Goal: Task Accomplishment & Management: Manage account settings

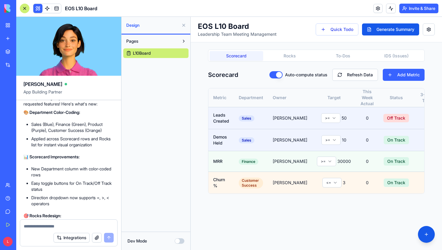
scroll to position [1252, 0]
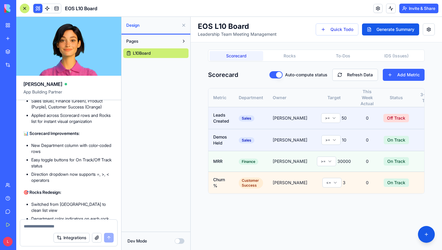
click at [293, 61] on div "Scorecard Rocks To-Dos IDS (Issues)" at bounding box center [316, 56] width 217 height 12
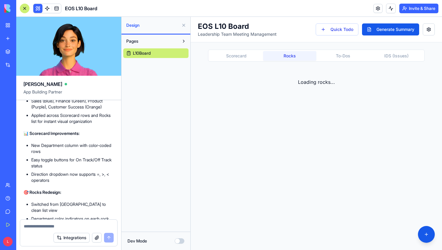
click at [293, 57] on button "Rocks" at bounding box center [290, 56] width 54 height 10
click at [344, 56] on button "To-Dos" at bounding box center [344, 56] width 54 height 10
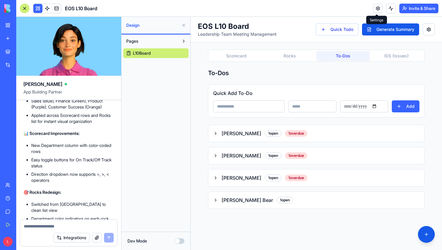
click at [374, 8] on link at bounding box center [378, 8] width 9 height 9
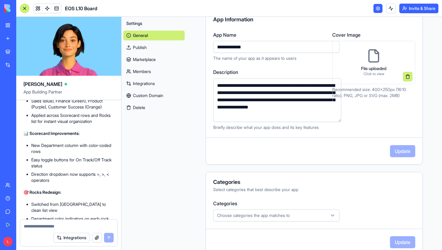
scroll to position [63, 0]
click at [254, 219] on button "Choose categories the app matches to" at bounding box center [276, 215] width 126 height 12
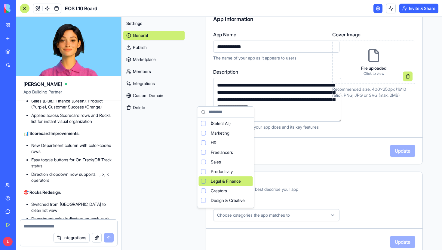
click at [290, 196] on html "BETA My Workspace New app Marketplace Integrations Recent New App AI Logo Gener…" at bounding box center [221, 125] width 442 height 250
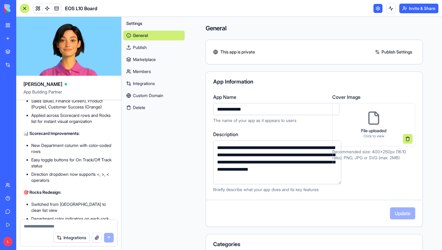
scroll to position [2, 0]
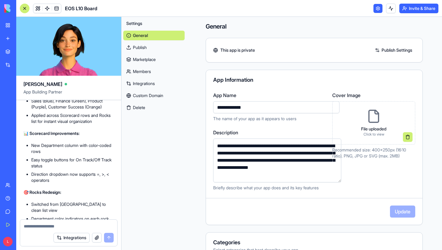
click at [136, 48] on link "Publish" at bounding box center [153, 48] width 61 height 10
click at [138, 57] on link "Marketplace" at bounding box center [153, 60] width 61 height 10
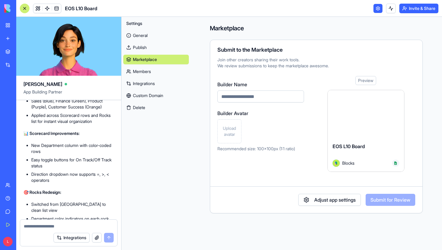
click at [136, 36] on link "General" at bounding box center [156, 36] width 66 height 10
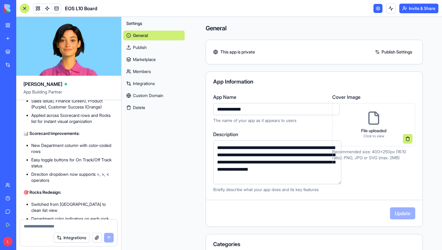
click at [24, 9] on div at bounding box center [25, 9] width 10 height 10
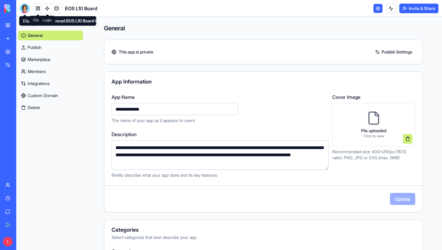
click at [39, 8] on span at bounding box center [47, 8] width 17 height 17
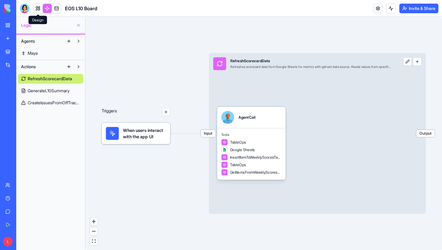
click at [35, 9] on link at bounding box center [37, 8] width 9 height 9
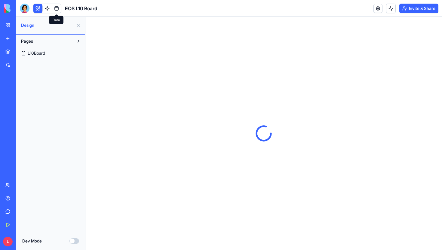
click at [49, 8] on span at bounding box center [56, 8] width 17 height 17
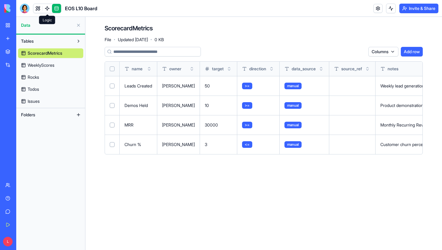
click at [48, 8] on link at bounding box center [47, 8] width 9 height 9
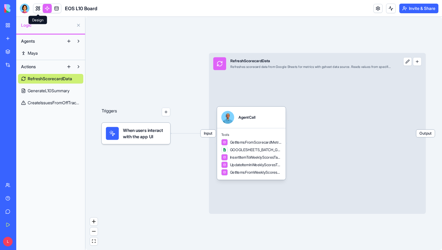
click at [40, 10] on link at bounding box center [37, 8] width 9 height 9
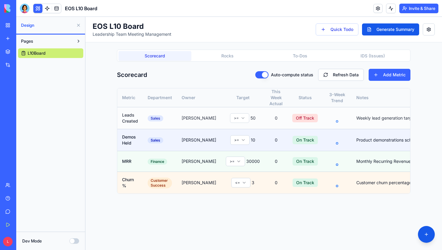
click at [223, 118] on html "EOS L10 Board Leadership Team Meeting Management Quick Todo Generate Summary Sc…" at bounding box center [263, 134] width 357 height 234
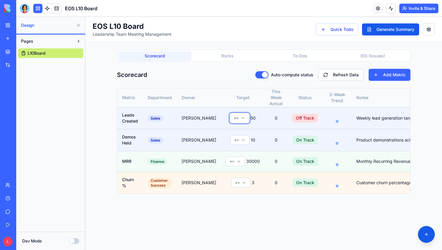
click at [207, 82] on html "EOS L10 Board Leadership Team Meeting Management Quick Todo Generate Summary Sc…" at bounding box center [263, 134] width 357 height 234
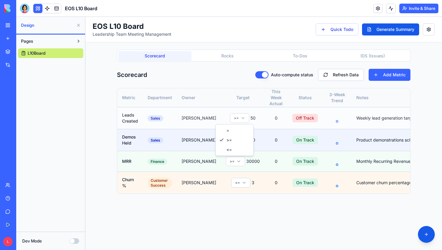
click at [229, 118] on html "EOS L10 Board Leadership Team Meeting Management Quick Todo Generate Summary Sc…" at bounding box center [263, 134] width 357 height 234
click at [251, 117] on span "50" at bounding box center [253, 118] width 5 height 6
click at [231, 119] on html "EOS L10 Board Leadership Team Meeting Management Quick Todo Generate Summary Sc…" at bounding box center [263, 134] width 357 height 234
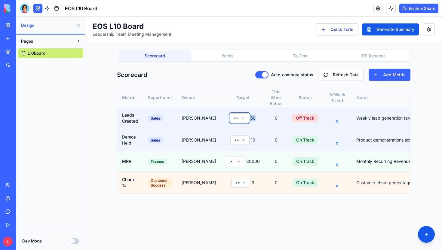
click at [238, 119] on html "EOS L10 Board Leadership Team Meeting Management Quick Todo Generate Summary Sc…" at bounding box center [263, 134] width 357 height 234
click at [398, 76] on button "Add Metric" at bounding box center [390, 75] width 42 height 12
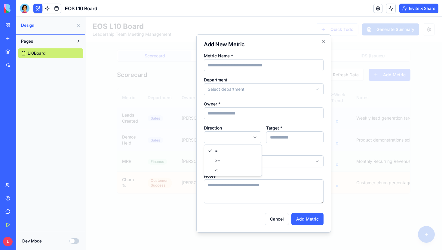
click at [254, 136] on body "**********" at bounding box center [263, 134] width 357 height 234
click at [348, 114] on div at bounding box center [263, 134] width 357 height 234
click at [326, 42] on div "**********" at bounding box center [264, 133] width 135 height 199
click at [323, 42] on icon "button" at bounding box center [324, 42] width 2 height 2
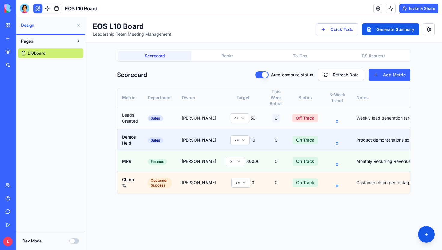
click at [273, 118] on button "0" at bounding box center [277, 118] width 8 height 8
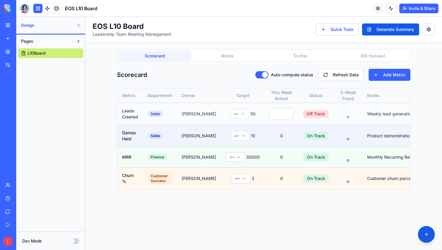
click at [251, 114] on span "50" at bounding box center [253, 114] width 5 height 6
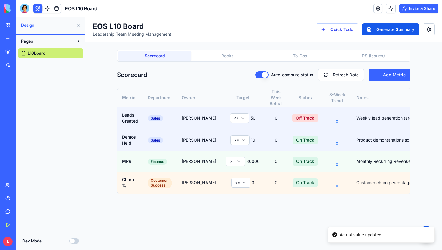
click at [273, 115] on button "0" at bounding box center [277, 118] width 8 height 8
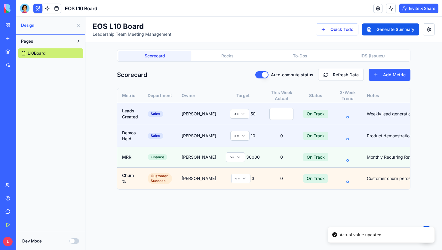
click at [274, 114] on input "**" at bounding box center [282, 114] width 24 height 12
click at [275, 110] on input "**" at bounding box center [282, 114] width 24 height 12
type input "**"
click at [271, 115] on input "**" at bounding box center [282, 114] width 24 height 12
type input "**"
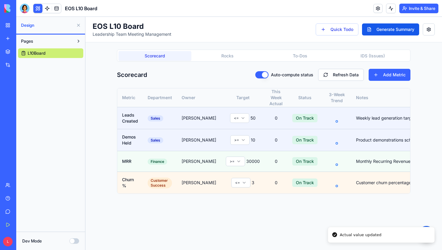
click at [302, 244] on div "EOS L10 Board Leadership Team Meeting Management Quick Todo Generate Summary Sc…" at bounding box center [263, 134] width 357 height 234
click at [162, 96] on th "Department" at bounding box center [160, 97] width 34 height 19
drag, startPoint x: 135, startPoint y: 92, endPoint x: 149, endPoint y: 92, distance: 13.5
click at [149, 92] on tr "Metric Department Owner Target This Week Actual Status 3-Week Trend Notes Actio…" at bounding box center [286, 97] width 338 height 19
click at [265, 71] on div "Auto-compute status Refresh Data Add Metric" at bounding box center [332, 75] width 155 height 12
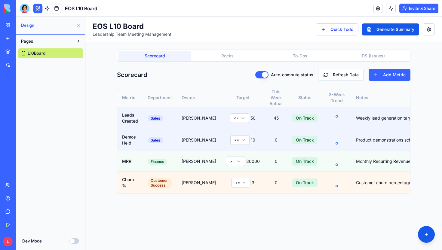
click at [265, 73] on button "Auto-compute status" at bounding box center [261, 74] width 13 height 7
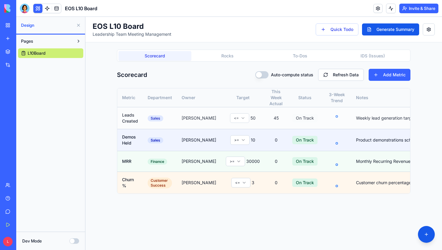
click at [293, 120] on button "On Track" at bounding box center [305, 118] width 25 height 8
click at [328, 117] on icon at bounding box center [337, 118] width 19 height 10
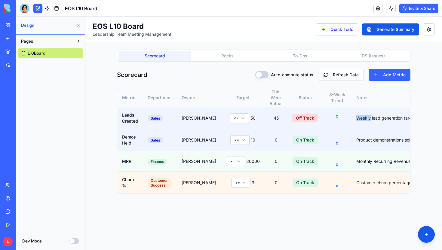
click at [227, 55] on button "Rocks" at bounding box center [227, 56] width 73 height 10
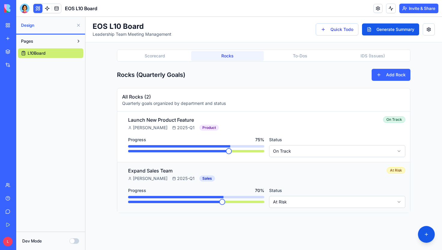
click at [221, 203] on span at bounding box center [222, 202] width 6 height 6
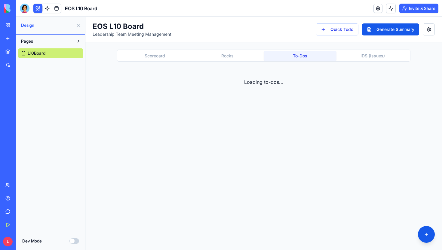
click at [296, 60] on button "To-Dos" at bounding box center [300, 56] width 73 height 10
click at [357, 56] on button "IDS (Issues)" at bounding box center [373, 56] width 73 height 10
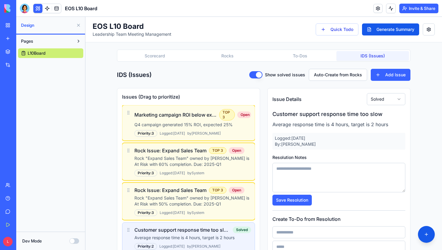
click at [300, 171] on textarea at bounding box center [339, 177] width 133 height 29
click at [308, 113] on h4 "Customer support response time too slow" at bounding box center [339, 114] width 133 height 8
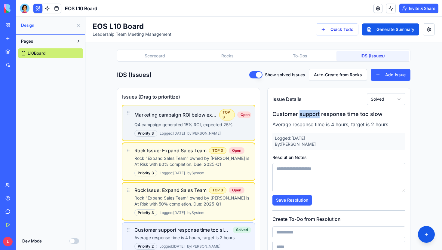
click at [176, 107] on div "Marketing campaign ROI below expectations TOP 3 Open Q4 campaign generated 15% …" at bounding box center [188, 123] width 133 height 36
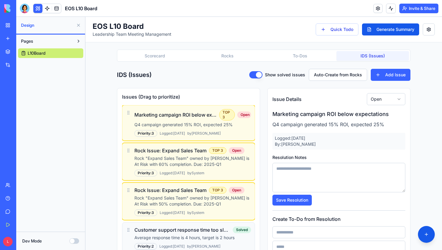
scroll to position [26, 0]
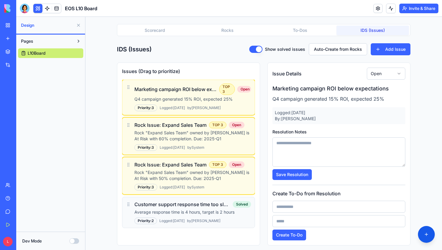
click at [289, 159] on textarea at bounding box center [339, 152] width 133 height 29
click at [330, 48] on button "Auto-Create from Rocks" at bounding box center [338, 49] width 58 height 12
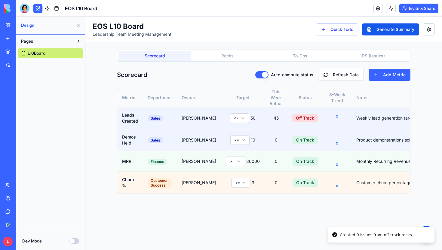
scroll to position [0, 0]
click at [149, 28] on div "EOS L10 Board Leadership Team Meeting Management Quick Todo Generate Summary Sc…" at bounding box center [263, 134] width 357 height 234
click at [51, 165] on div "Pages L10Board" at bounding box center [50, 133] width 69 height 197
click at [54, 73] on div "Pages L10Board" at bounding box center [50, 133] width 69 height 197
click at [66, 243] on div "Dev Mode" at bounding box center [50, 241] width 57 height 6
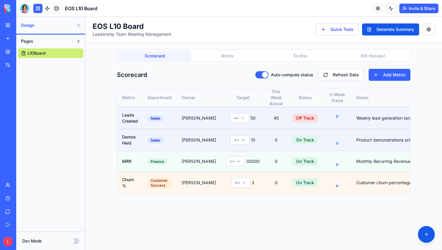
click at [75, 243] on button "Dev Mode" at bounding box center [75, 241] width 10 height 5
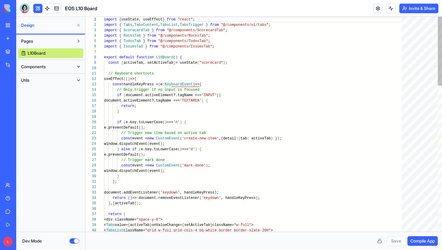
scroll to position [54, 0]
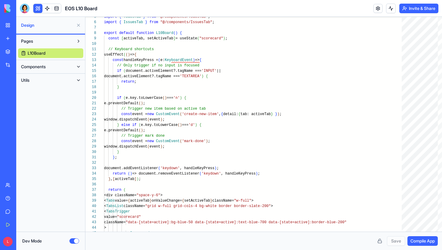
click at [78, 241] on button "Dev Mode" at bounding box center [75, 241] width 10 height 5
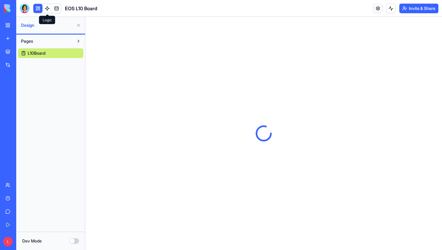
scroll to position [0, 0]
click at [49, 8] on link at bounding box center [47, 8] width 9 height 9
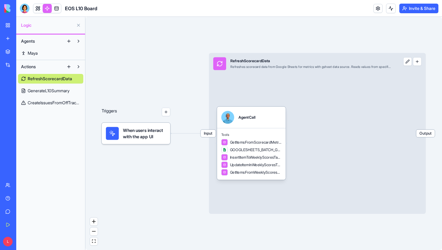
click at [54, 92] on span "GenerateL10Summary" at bounding box center [49, 91] width 42 height 6
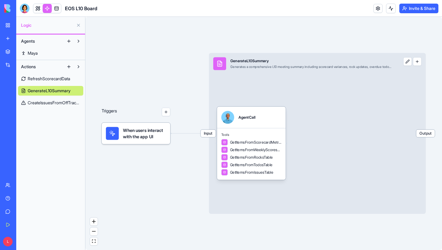
click at [54, 101] on span "CreateIssuesFromOffTrackRocks" at bounding box center [54, 103] width 53 height 6
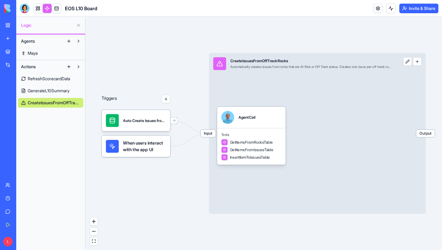
click at [38, 53] on span "Maya" at bounding box center [33, 53] width 10 height 6
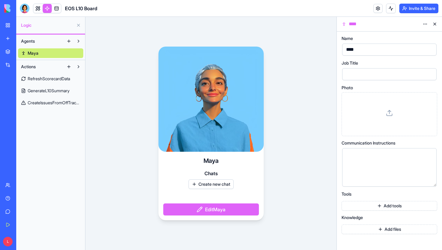
click at [203, 187] on button "Create new chat" at bounding box center [211, 185] width 45 height 10
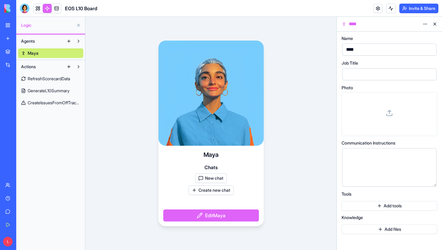
click at [207, 176] on button "New chat" at bounding box center [211, 179] width 32 height 10
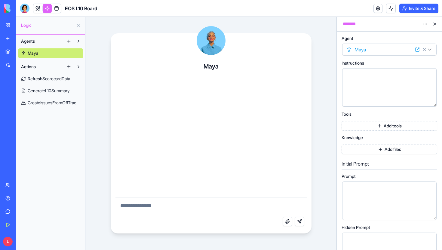
click at [181, 210] on textarea at bounding box center [211, 207] width 191 height 19
type textarea "******"
click at [435, 23] on button at bounding box center [435, 24] width 10 height 10
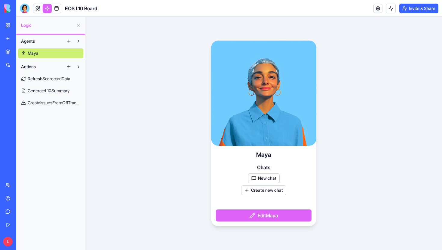
click at [276, 219] on button "Edit [PERSON_NAME]" at bounding box center [264, 216] width 96 height 12
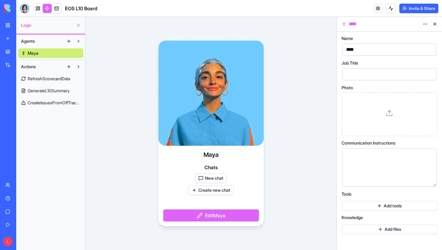
click at [294, 147] on div "[PERSON_NAME] New chat Create new chat Edit [PERSON_NAME]" at bounding box center [210, 134] width 251 height 234
click at [22, 197] on div "Help" at bounding box center [18, 199] width 8 height 6
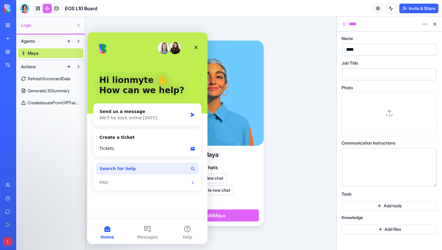
click at [150, 167] on button "Search for help" at bounding box center [147, 169] width 103 height 12
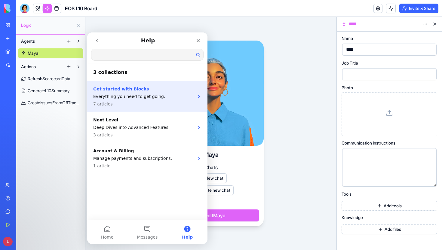
click at [172, 102] on p "7 articles" at bounding box center [143, 104] width 101 height 6
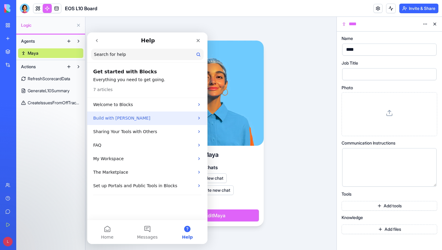
click at [148, 120] on p "Build with [PERSON_NAME]" at bounding box center [143, 118] width 101 height 6
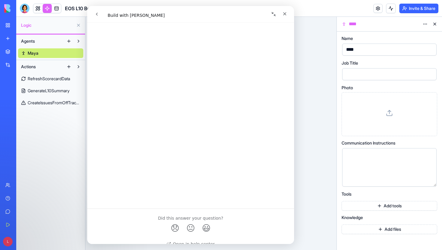
scroll to position [1247, 0]
click at [281, 14] on div "Close" at bounding box center [285, 13] width 11 height 11
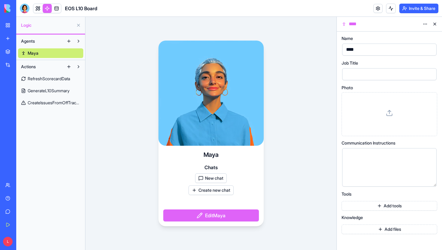
scroll to position [0, 0]
click at [38, 9] on link at bounding box center [37, 8] width 9 height 9
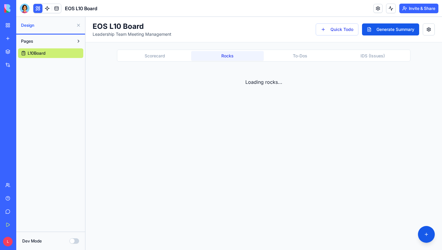
click at [229, 57] on button "Rocks" at bounding box center [227, 56] width 73 height 10
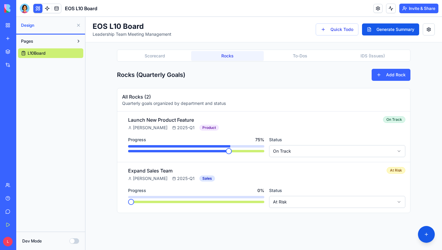
click at [167, 54] on button "Scorecard" at bounding box center [155, 56] width 73 height 10
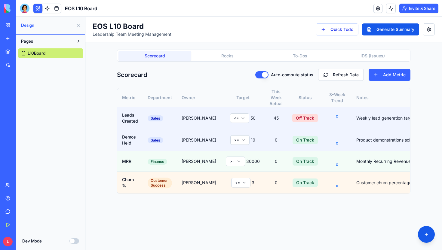
click at [254, 55] on button "Rocks" at bounding box center [227, 56] width 73 height 10
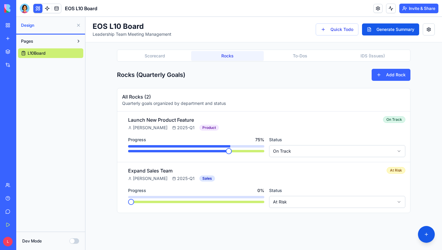
click at [289, 59] on button "To-Dos" at bounding box center [300, 56] width 73 height 10
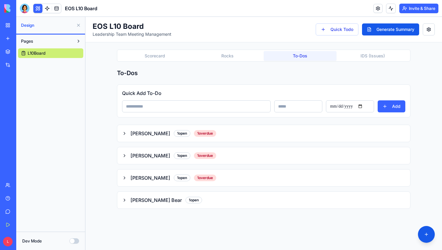
click at [366, 62] on div "Scorecard Rocks To-Dos IDS (Issues) To-Dos Quick Add To-Do Add [PERSON_NAME] 1 …" at bounding box center [264, 129] width 294 height 159
click at [366, 57] on button "IDS (Issues)" at bounding box center [373, 56] width 73 height 10
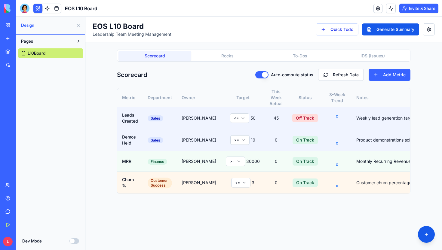
click at [168, 54] on button "Scorecard" at bounding box center [155, 56] width 73 height 10
drag, startPoint x: 410, startPoint y: 98, endPoint x: 423, endPoint y: 98, distance: 13.2
click at [423, 98] on div "EOS L10 Board Leadership Team Meeting Management Quick Todo Generate Summary Sc…" at bounding box center [263, 134] width 357 height 234
click at [78, 40] on button at bounding box center [79, 41] width 10 height 10
click at [79, 41] on button at bounding box center [79, 41] width 10 height 10
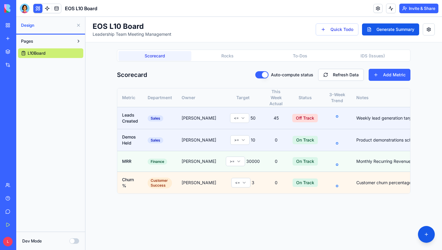
click at [79, 23] on button at bounding box center [79, 25] width 10 height 10
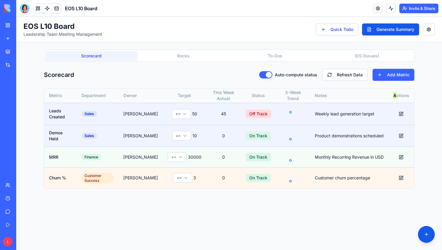
click at [39, 9] on button at bounding box center [37, 8] width 9 height 9
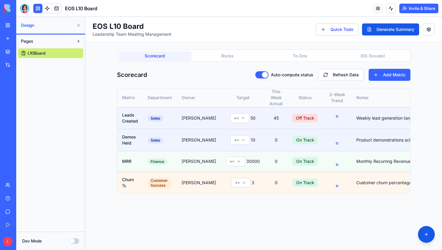
click at [43, 51] on span "L10Board" at bounding box center [37, 53] width 18 height 6
click at [27, 5] on div at bounding box center [25, 9] width 10 height 10
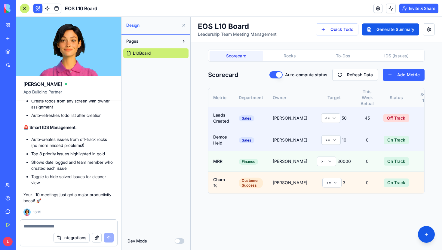
click at [62, 224] on textarea at bounding box center [69, 227] width 90 height 6
type textarea "*"
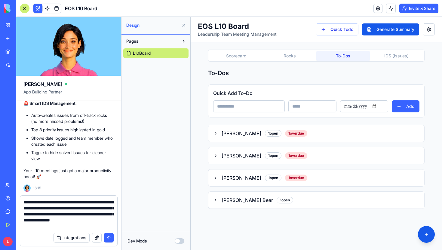
click at [330, 54] on button "To-Dos" at bounding box center [344, 56] width 54 height 10
click at [215, 134] on icon "button" at bounding box center [215, 133] width 5 height 5
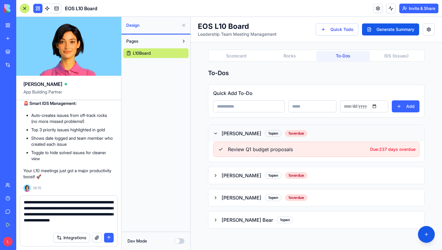
click at [82, 221] on textarea "**********" at bounding box center [69, 215] width 90 height 30
click at [98, 220] on textarea "**********" at bounding box center [69, 215] width 90 height 30
drag, startPoint x: 109, startPoint y: 221, endPoint x: 98, endPoint y: 220, distance: 10.3
click at [98, 220] on textarea "**********" at bounding box center [69, 215] width 90 height 30
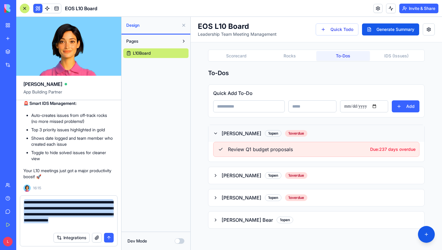
drag, startPoint x: 82, startPoint y: 230, endPoint x: 63, endPoint y: 225, distance: 19.6
click at [63, 224] on form "**********" at bounding box center [69, 221] width 98 height 51
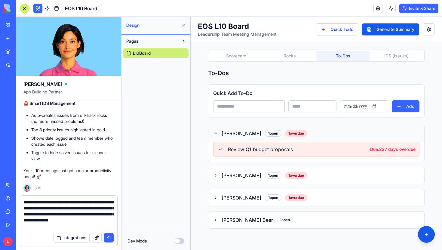
drag, startPoint x: 56, startPoint y: 225, endPoint x: 86, endPoint y: 225, distance: 30.1
click at [86, 225] on textarea "**********" at bounding box center [69, 215] width 90 height 30
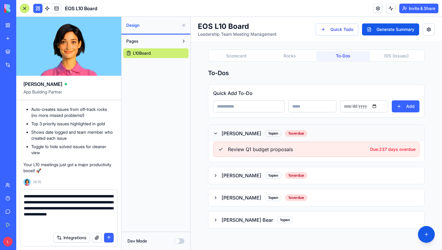
scroll to position [5, 0]
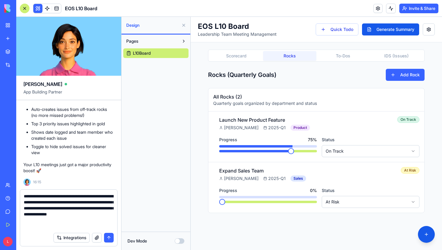
click at [283, 54] on button "Rocks" at bounding box center [290, 56] width 54 height 10
click at [39, 225] on textarea "**********" at bounding box center [69, 211] width 90 height 36
paste textarea "**********"
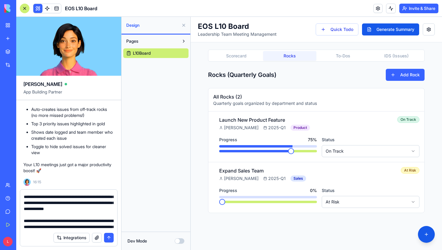
scroll to position [29, 0]
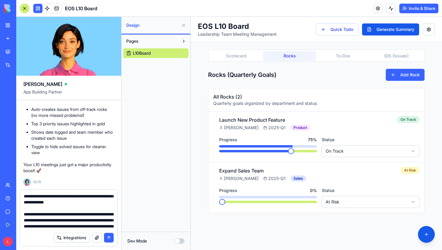
drag, startPoint x: 21, startPoint y: 226, endPoint x: 29, endPoint y: 226, distance: 8.1
click at [29, 226] on div "**********" at bounding box center [68, 210] width 97 height 40
drag, startPoint x: 110, startPoint y: 221, endPoint x: 34, endPoint y: 224, distance: 75.9
click at [34, 224] on textarea "**********" at bounding box center [69, 211] width 90 height 36
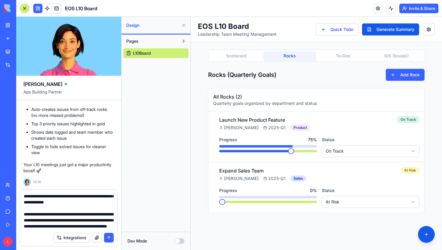
scroll to position [29, 0]
click at [55, 227] on textarea "**********" at bounding box center [69, 211] width 90 height 36
click at [345, 60] on button "To-Dos" at bounding box center [344, 56] width 54 height 10
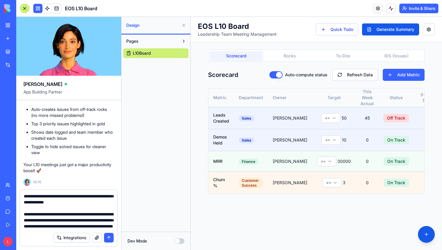
click at [237, 52] on button "Scorecard" at bounding box center [237, 56] width 54 height 10
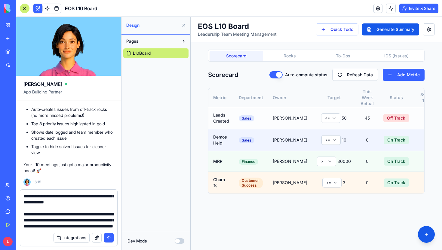
click at [291, 125] on td "[PERSON_NAME]" at bounding box center [290, 118] width 44 height 22
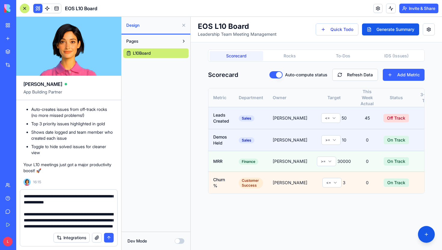
scroll to position [28, 0]
click at [83, 195] on textarea "**********" at bounding box center [69, 211] width 90 height 36
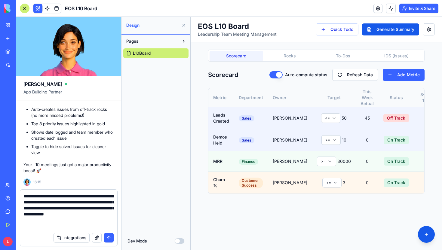
scroll to position [5, 0]
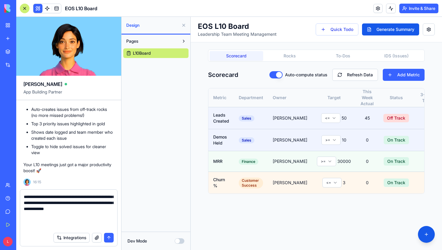
paste textarea "**********"
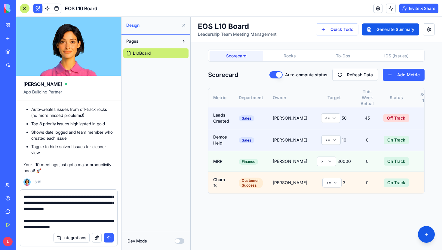
scroll to position [23, 0]
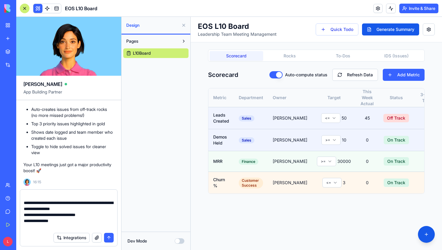
type textarea "**********"
click at [106, 236] on button "submit" at bounding box center [109, 238] width 10 height 10
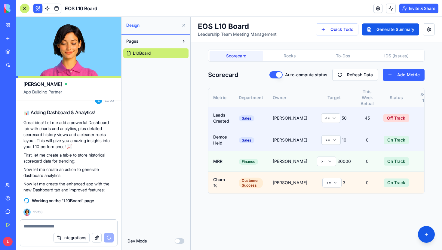
scroll to position [1695, 0]
